Goal: Information Seeking & Learning: Learn about a topic

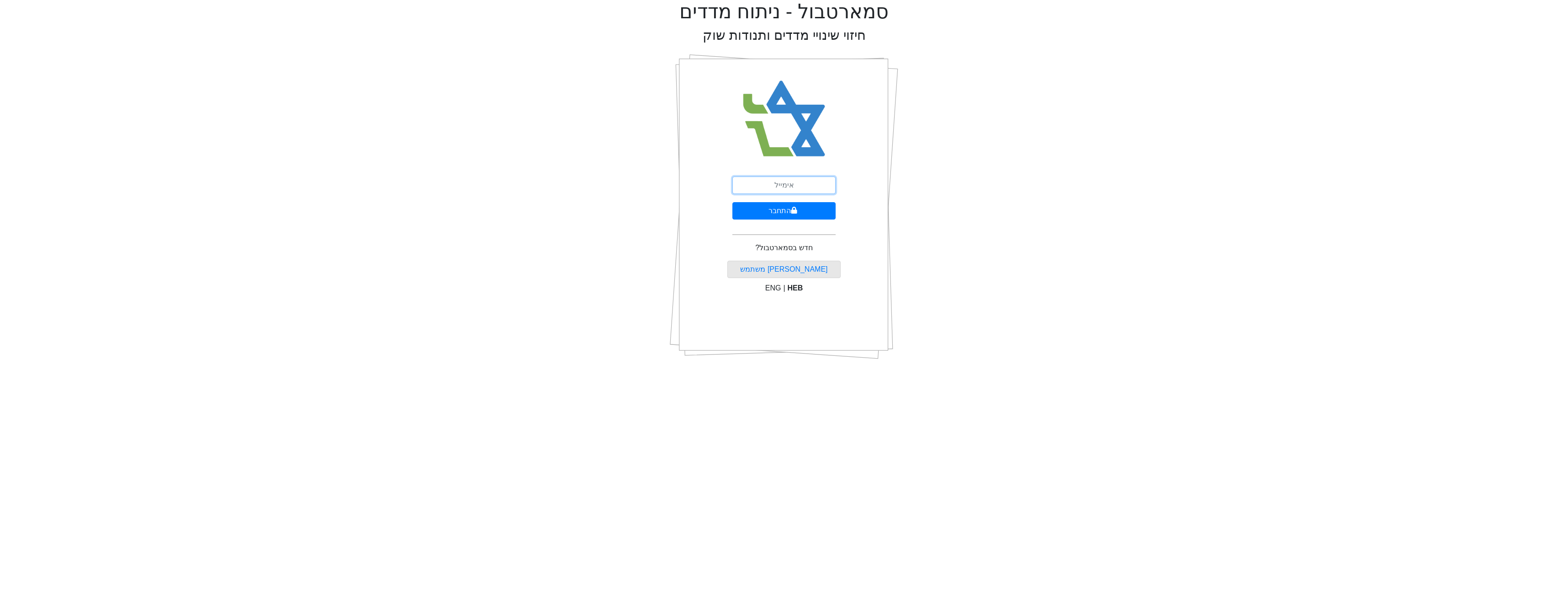
click at [788, 184] on input "email" at bounding box center [783, 185] width 103 height 17
type input "[EMAIL_ADDRESS][DOMAIN_NAME]"
click at [798, 205] on button "התחבר" at bounding box center [783, 210] width 103 height 17
click at [757, 219] on input "text" at bounding box center [784, 227] width 115 height 17
type input "659015"
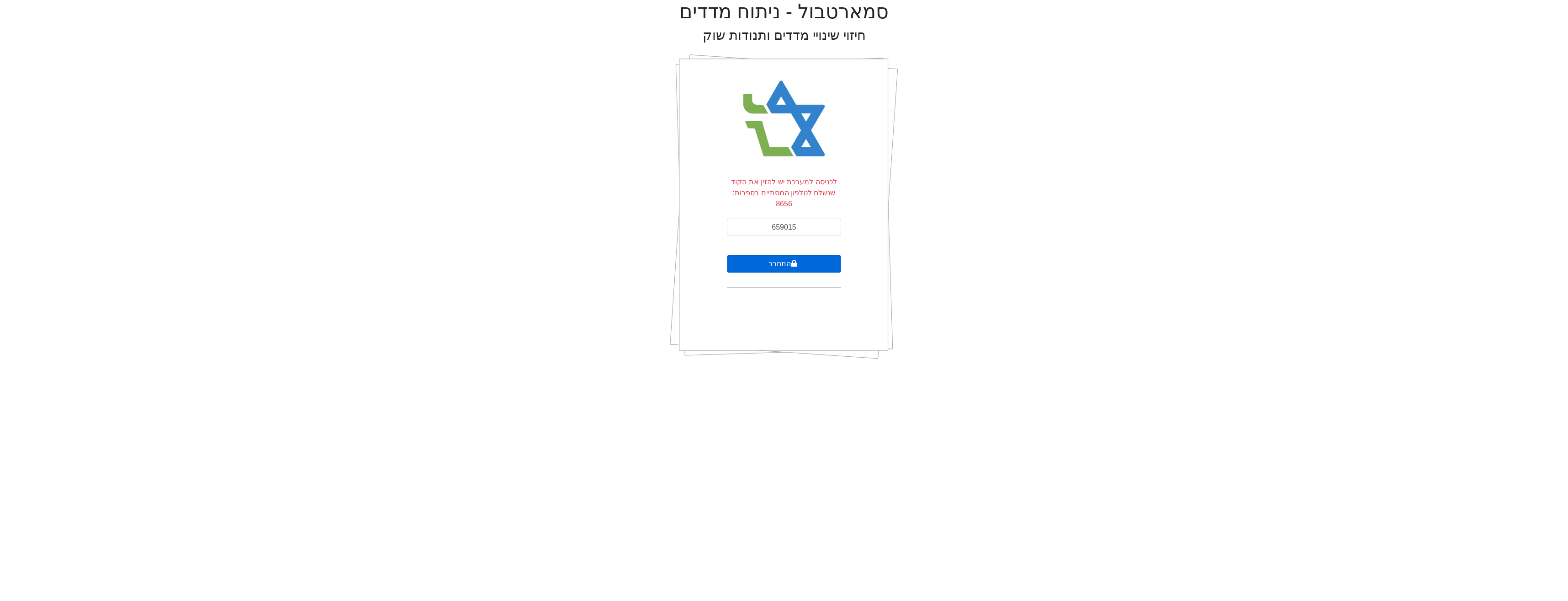
click at [782, 255] on button "התחבר" at bounding box center [784, 263] width 115 height 17
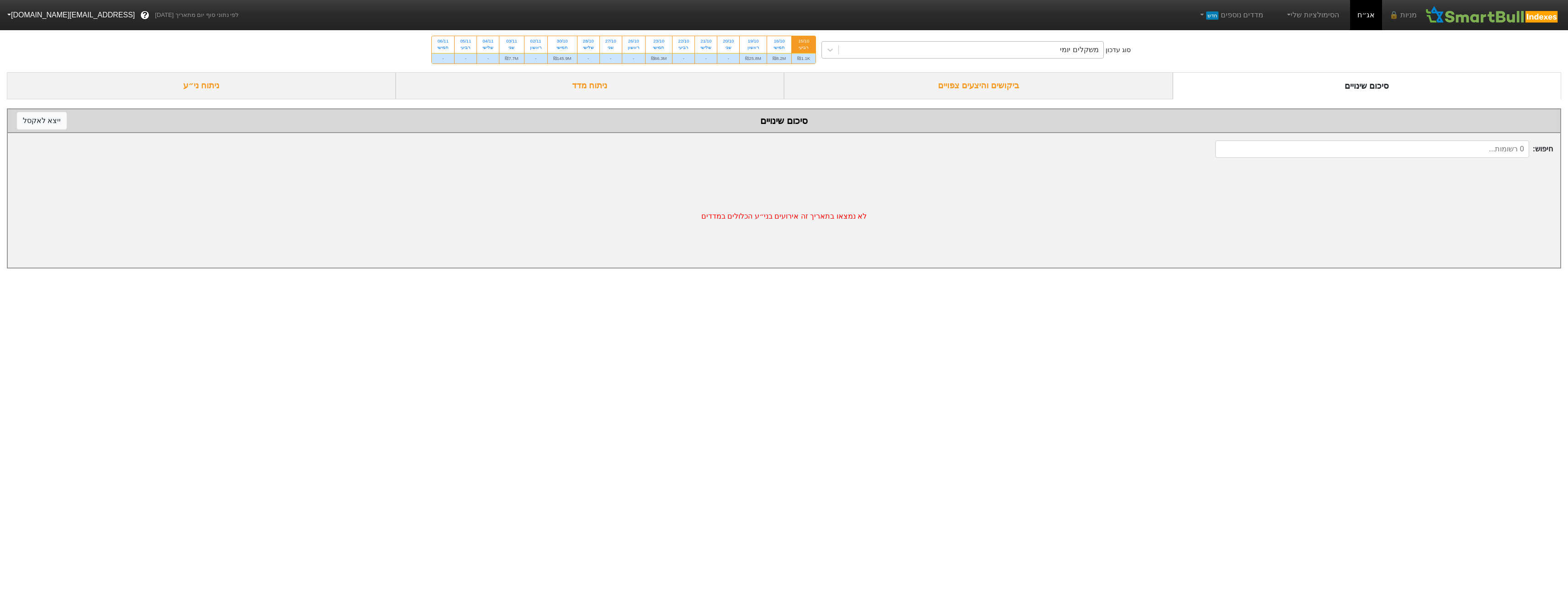
click at [995, 51] on div "משקלים יומי" at bounding box center [971, 49] width 265 height 16
click at [1027, 56] on div "משקלים יומי" at bounding box center [971, 49] width 265 height 16
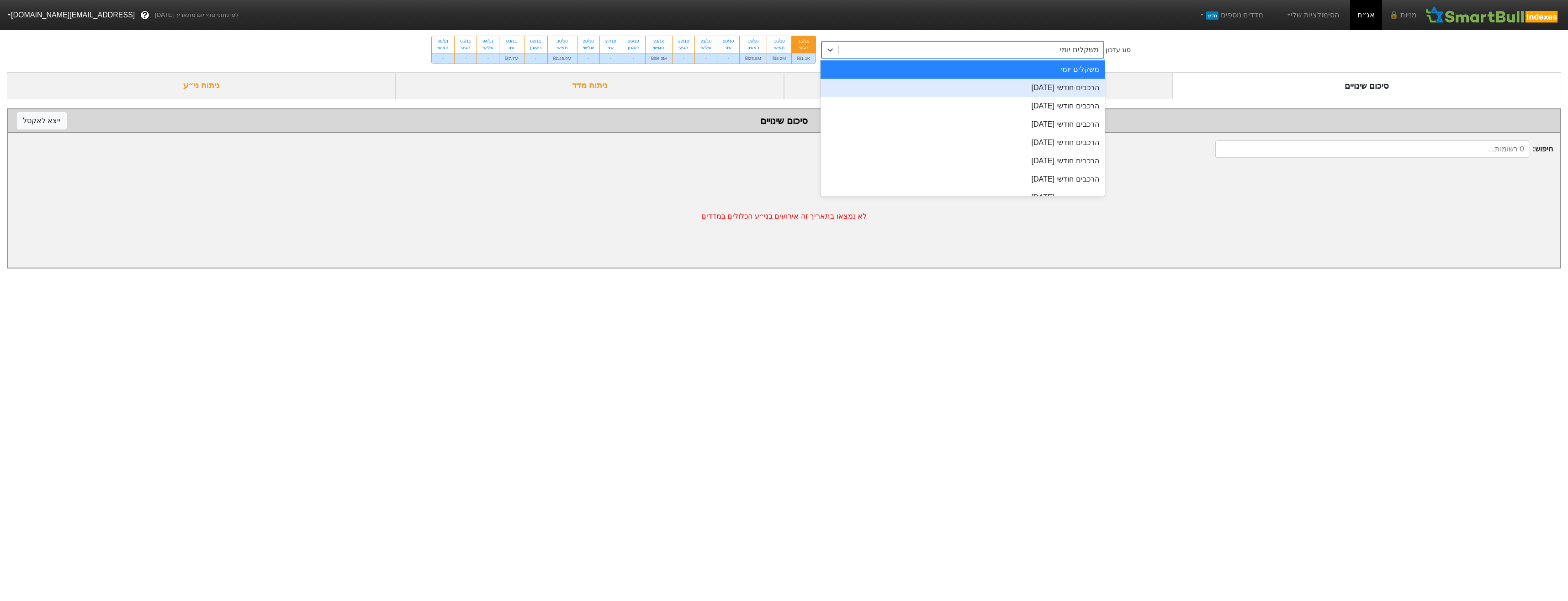
click at [1048, 86] on div "הרכבים חודשי [DATE]" at bounding box center [962, 88] width 284 height 18
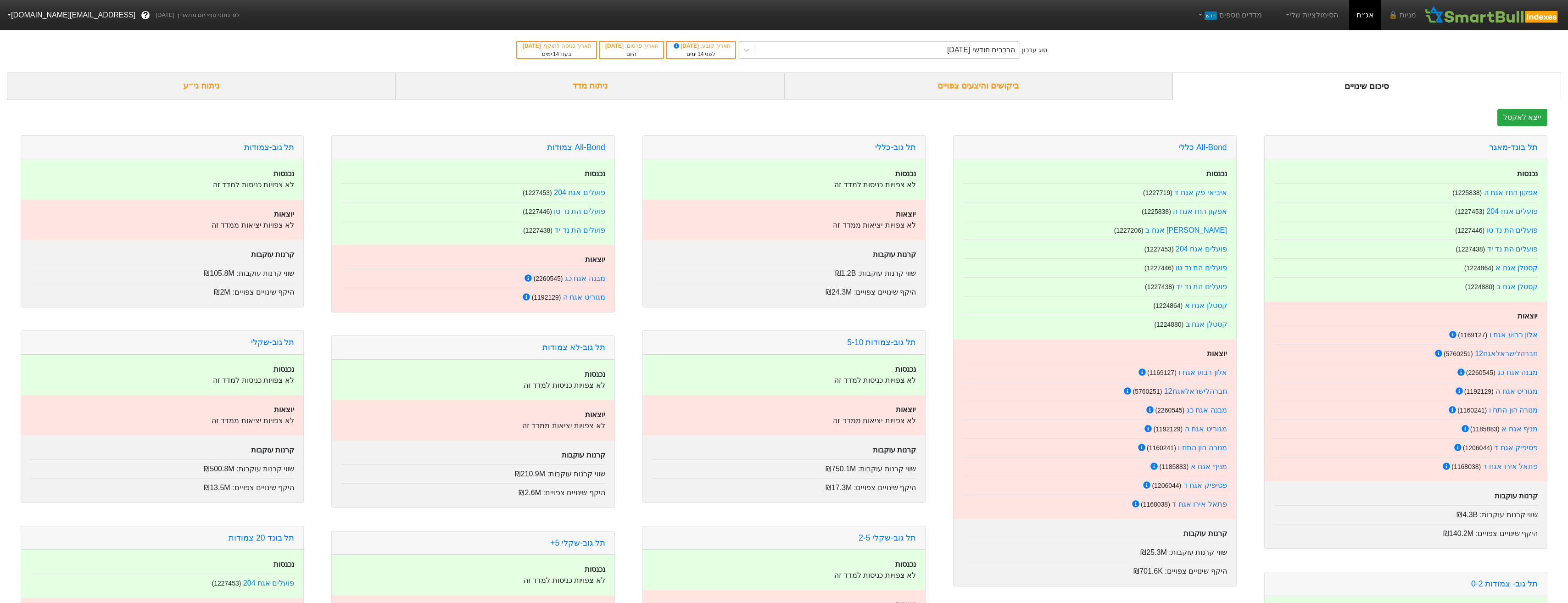
drag, startPoint x: 1021, startPoint y: 89, endPoint x: 1029, endPoint y: 97, distance: 11.3
click at [1021, 88] on div "ביקושים והיצעים צפויים" at bounding box center [978, 86] width 388 height 27
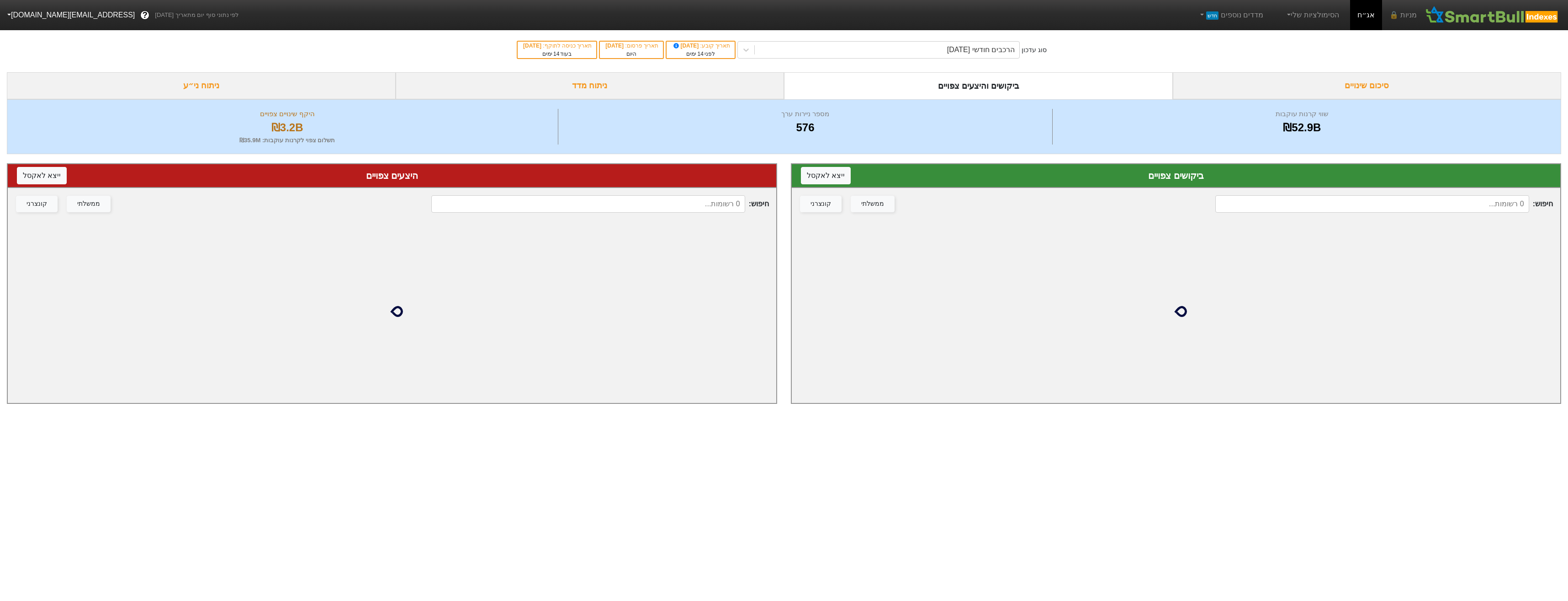
click at [1413, 200] on input at bounding box center [1372, 203] width 313 height 17
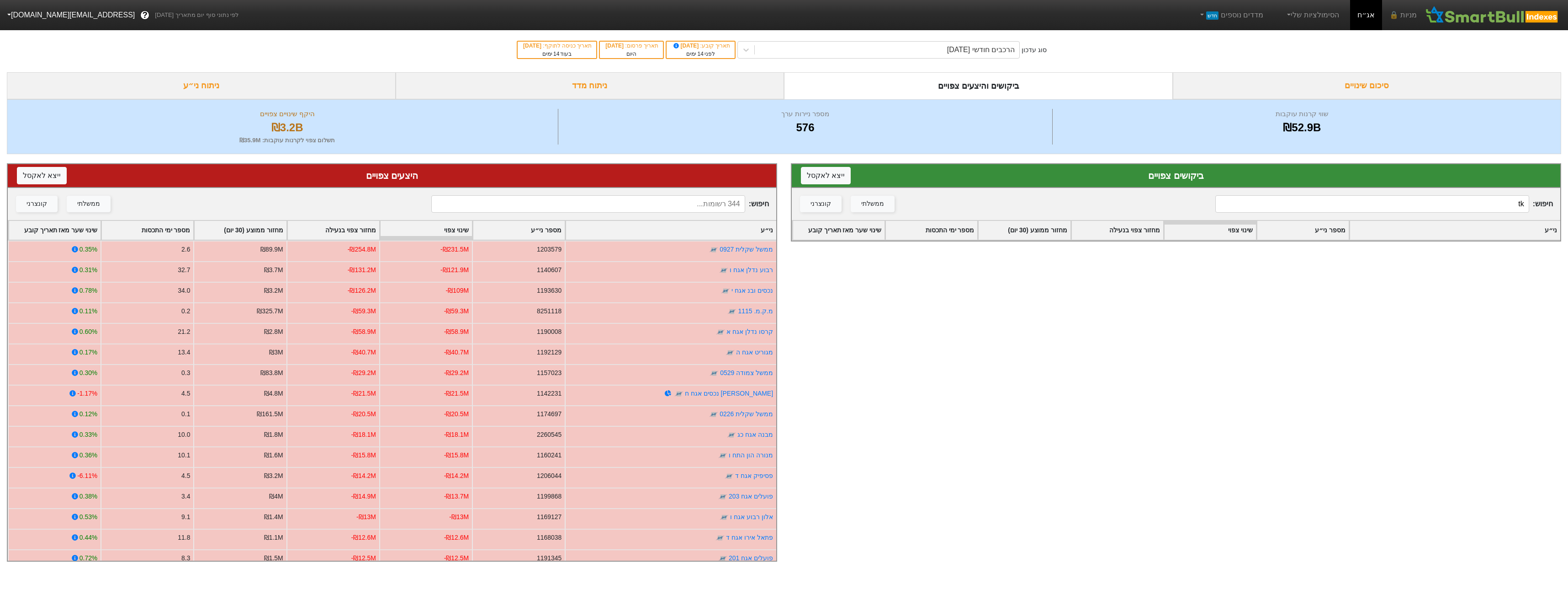
type input "t"
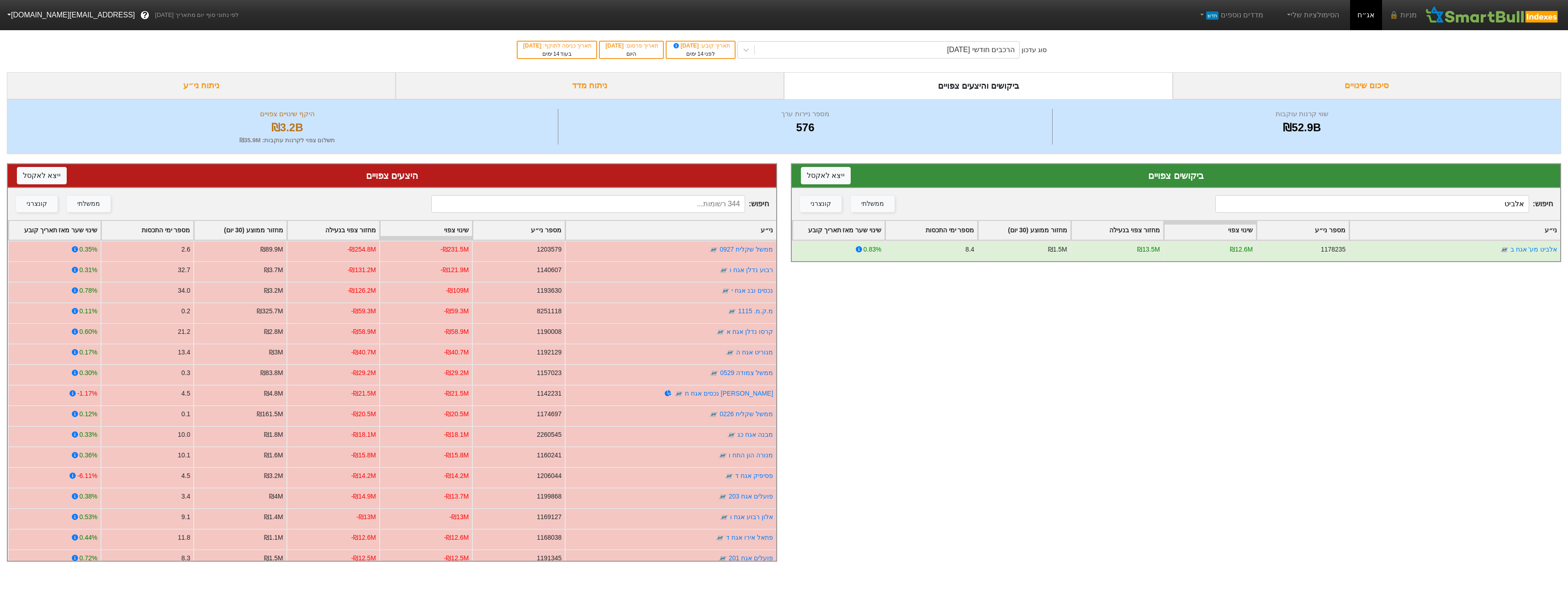
type input "אלביט"
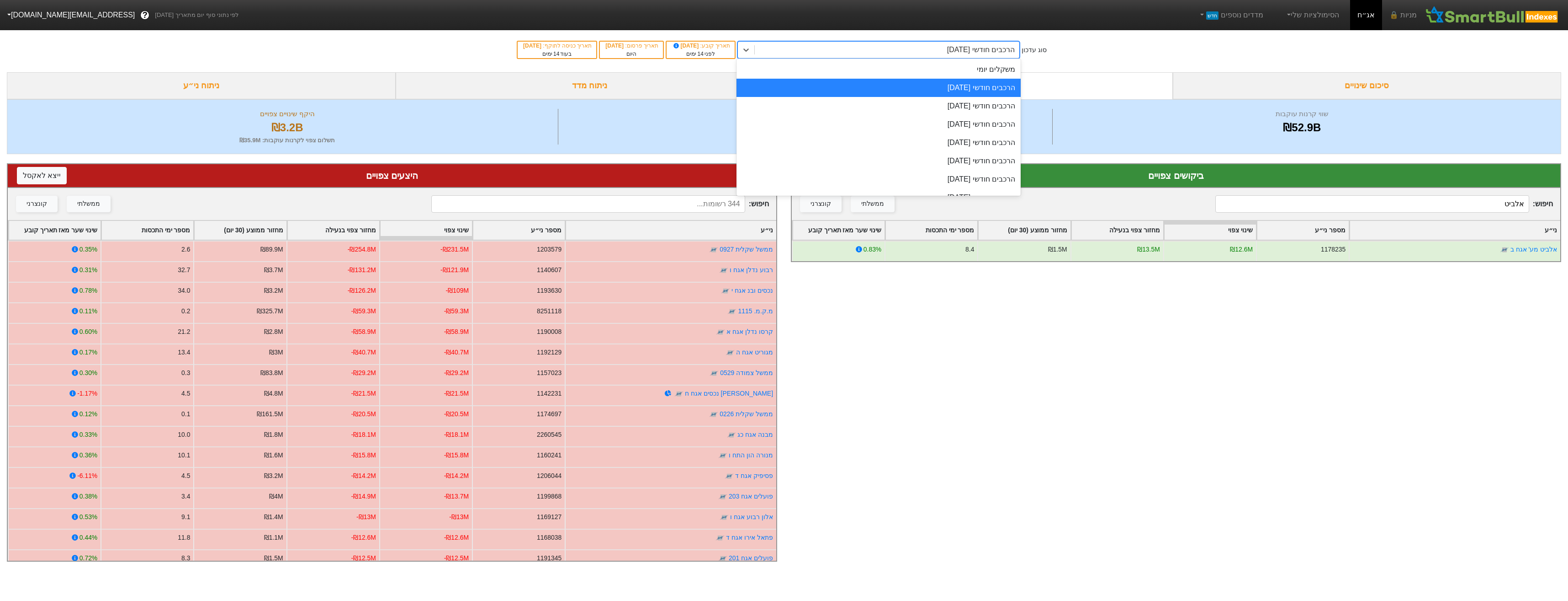
drag, startPoint x: 892, startPoint y: 47, endPoint x: 892, endPoint y: 53, distance: 6.0
click at [892, 47] on div "הרכבים חודשי [DATE]" at bounding box center [887, 49] width 265 height 16
click at [904, 95] on div "הרכבים חודשי [DATE]" at bounding box center [878, 88] width 284 height 18
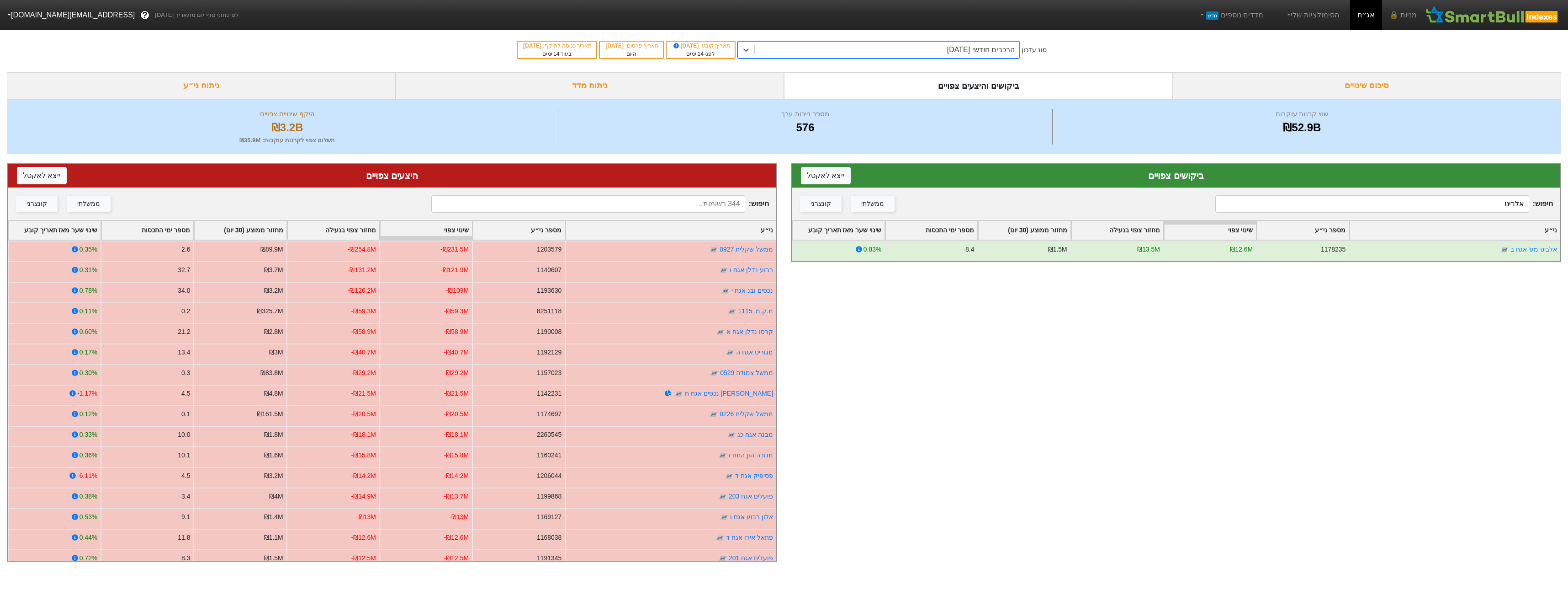
click at [908, 105] on div "שווי קרנות עוקבות ₪52.9B מספר ניירות ערך 576 היקף שינויים צפויים ₪3.2B תשלום צפ…" at bounding box center [784, 126] width 1555 height 55
click at [918, 54] on div "הרכבים חודשי [DATE]" at bounding box center [887, 49] width 265 height 16
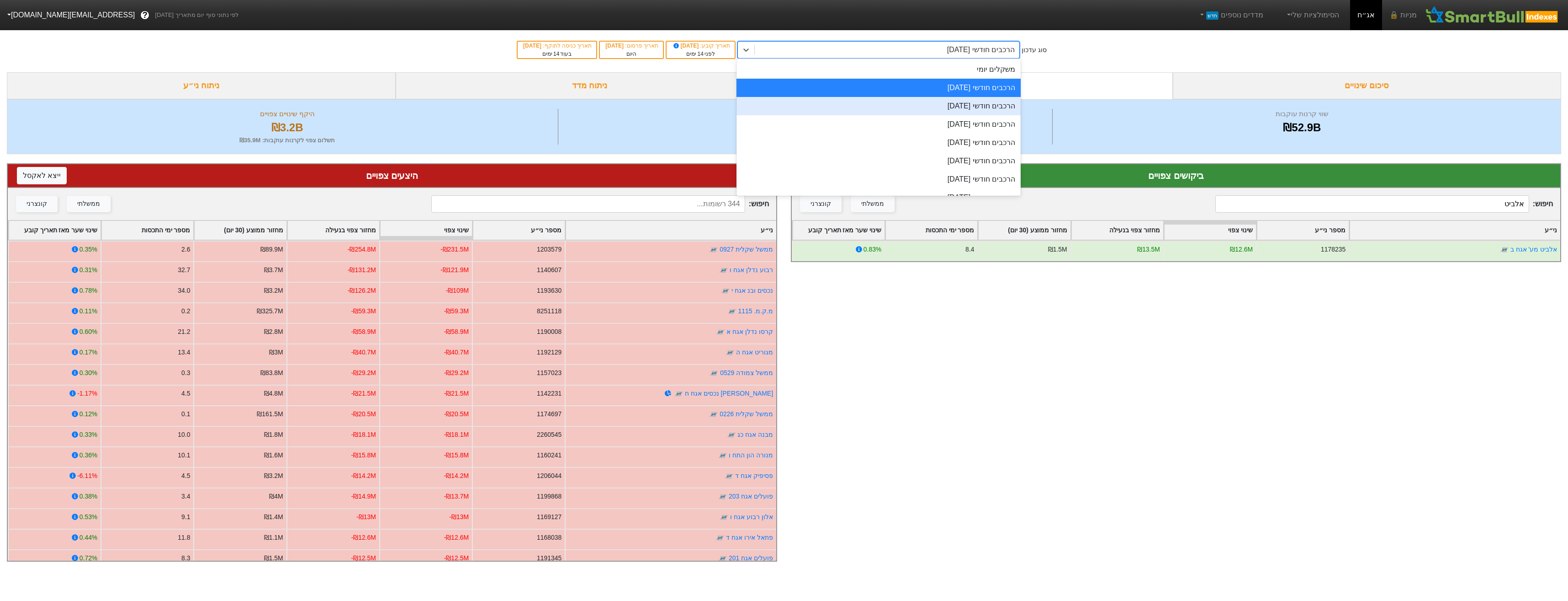
click at [921, 105] on div "הרכבים חודשי [DATE]" at bounding box center [878, 106] width 284 height 18
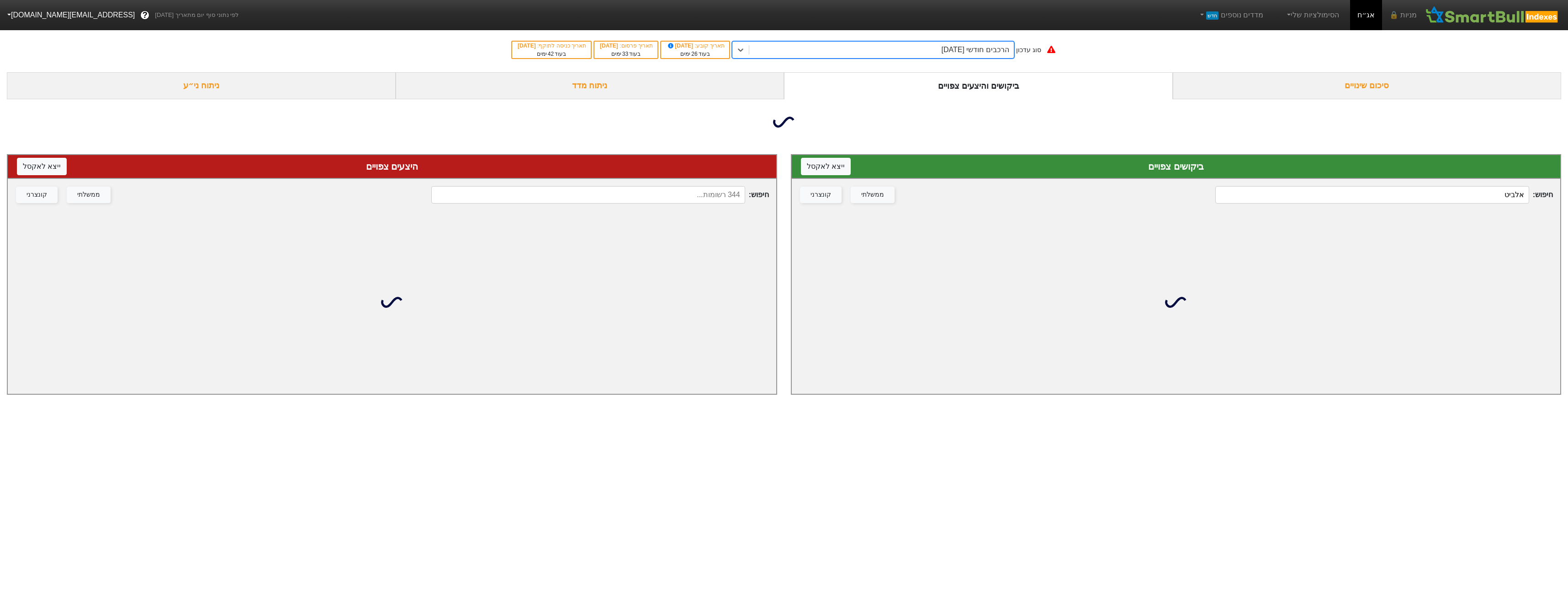
drag, startPoint x: 929, startPoint y: 52, endPoint x: 929, endPoint y: 57, distance: 5.0
click at [929, 53] on div "הרכבים חודשי [DATE]" at bounding box center [882, 49] width 265 height 16
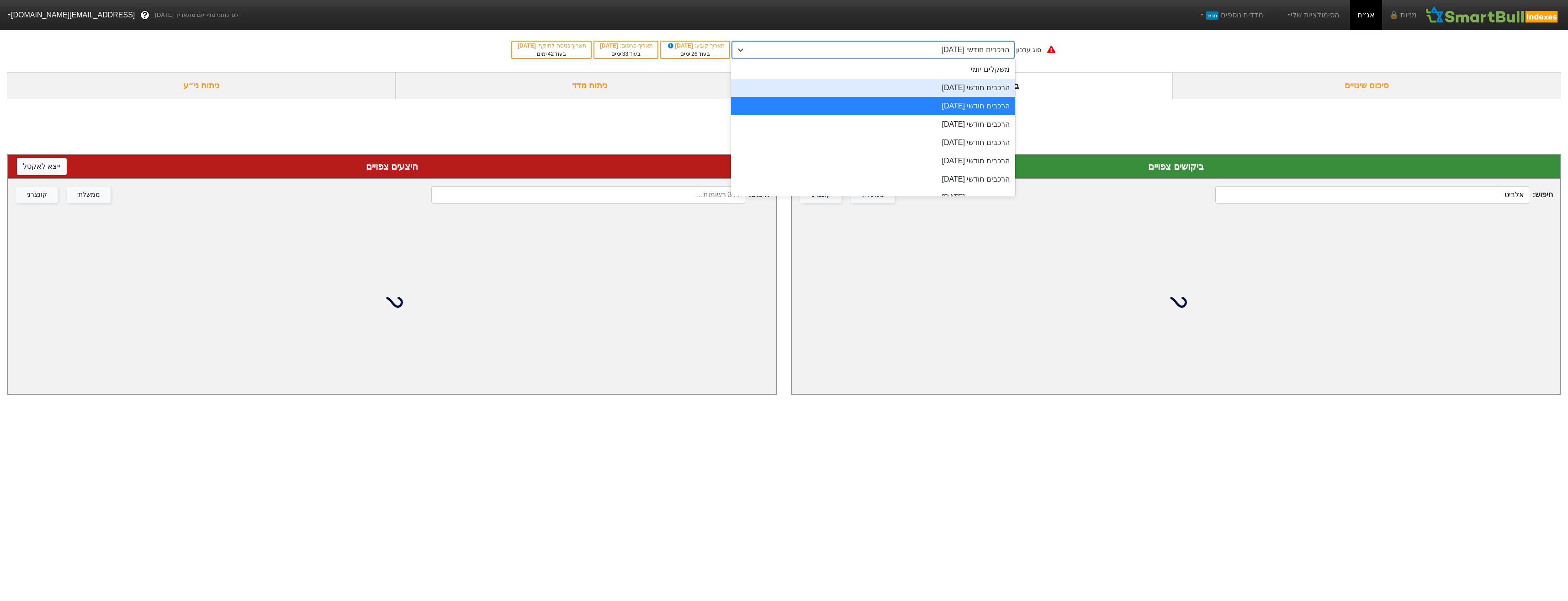
click at [931, 93] on div "הרכבים חודשי [DATE]" at bounding box center [873, 88] width 284 height 18
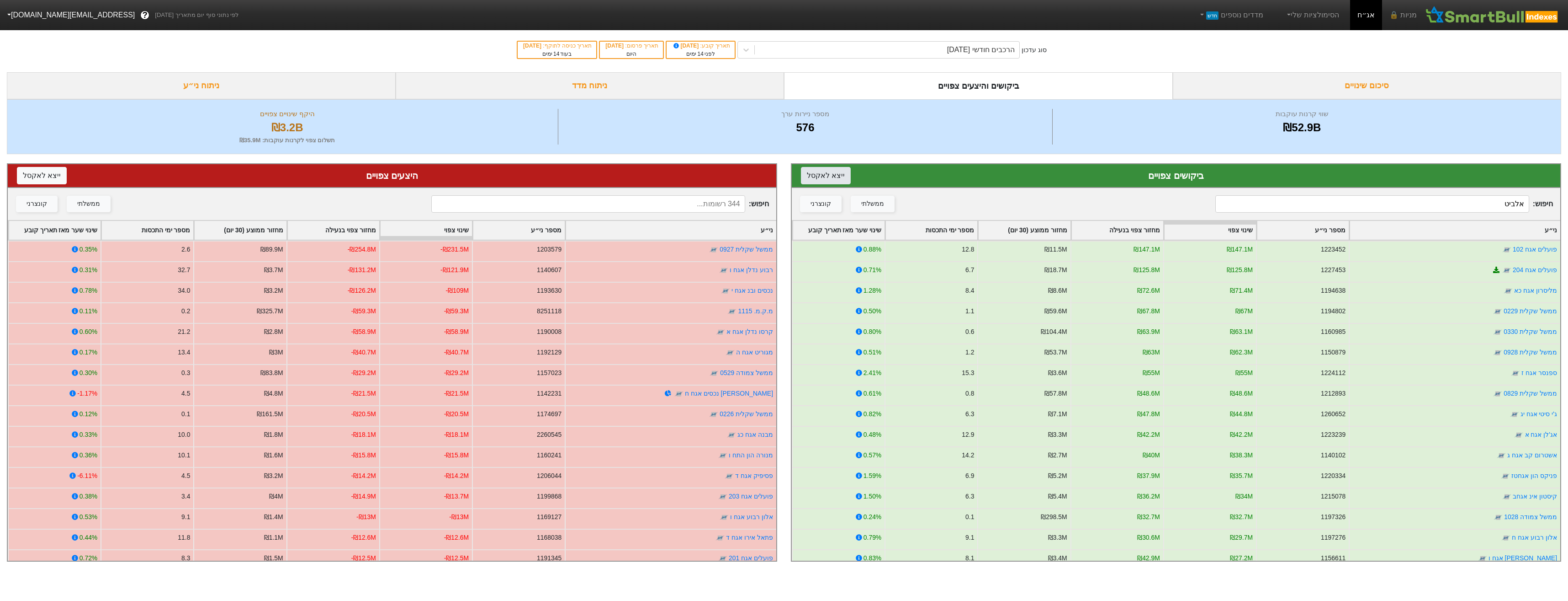
click at [820, 179] on button "ייצא ל אקסל" at bounding box center [826, 175] width 50 height 17
click at [50, 177] on button "ייצא ל אקסל" at bounding box center [42, 175] width 50 height 17
